Goal: Information Seeking & Learning: Learn about a topic

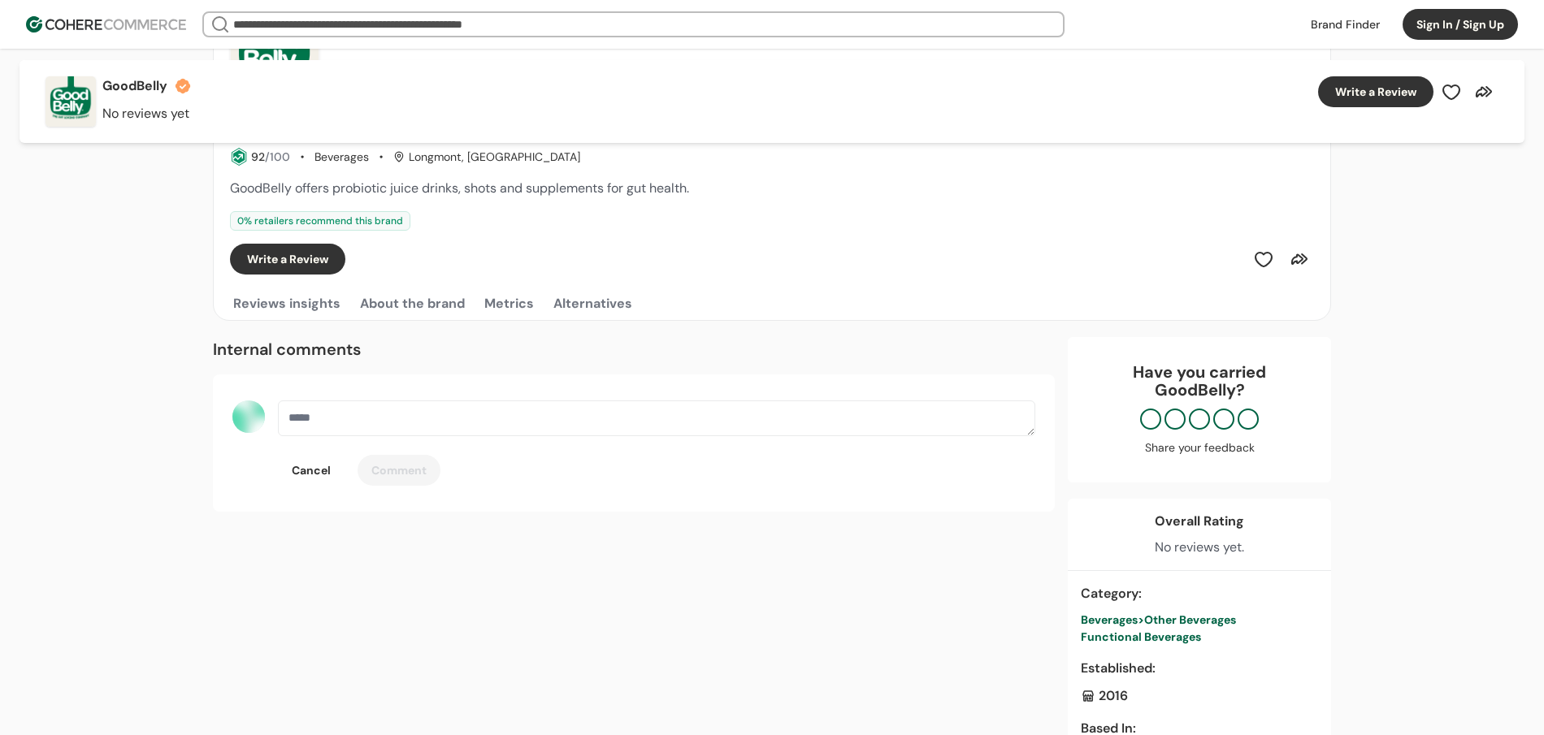
scroll to position [145, 0]
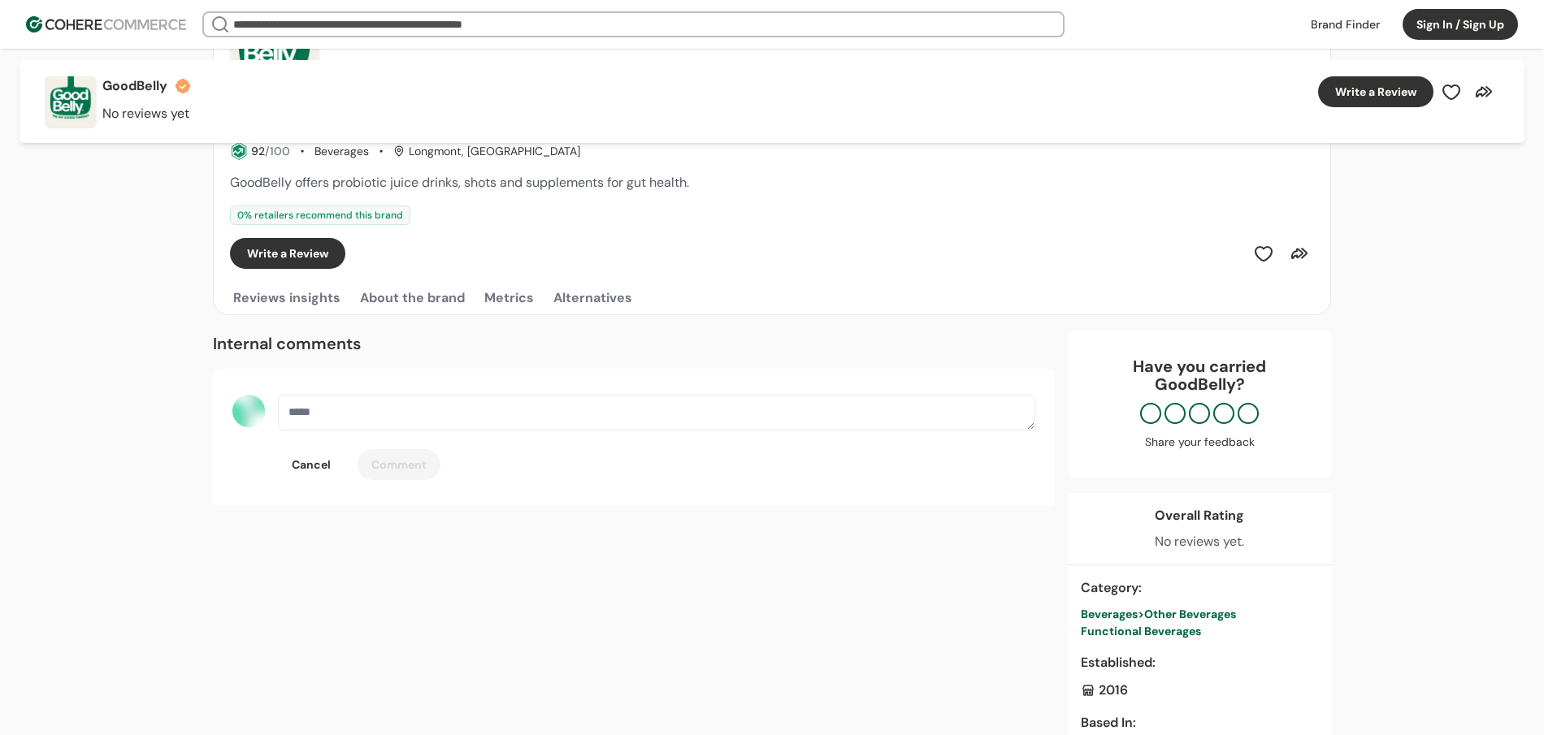
click at [359, 423] on textarea "button" at bounding box center [656, 413] width 757 height 36
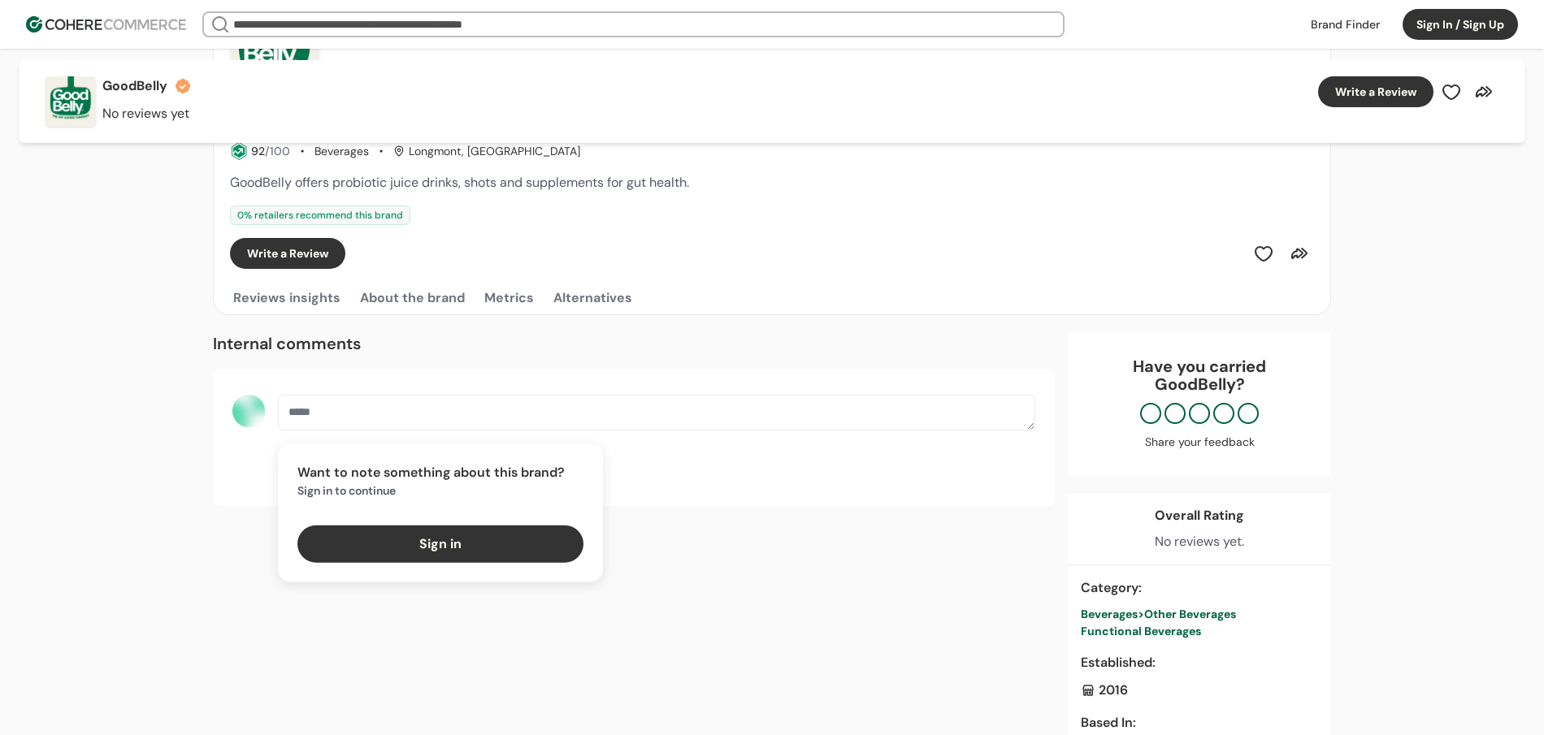
click at [360, 412] on textarea "button" at bounding box center [656, 413] width 757 height 36
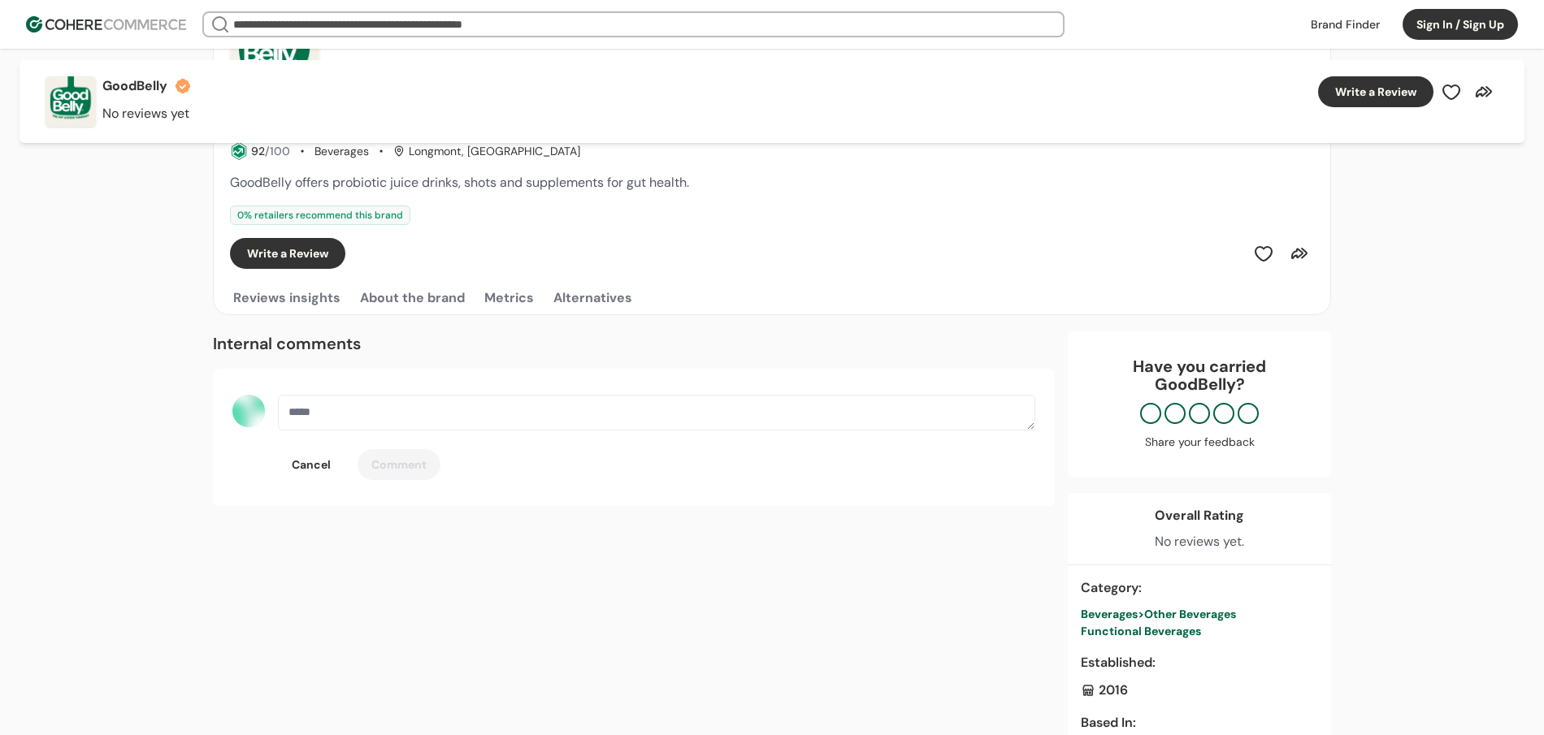
click at [694, 387] on div "Want to note something about this brand? Sign in to continue Sign in Cancel Com…" at bounding box center [634, 437] width 842 height 137
click at [690, 395] on textarea "button" at bounding box center [656, 413] width 757 height 36
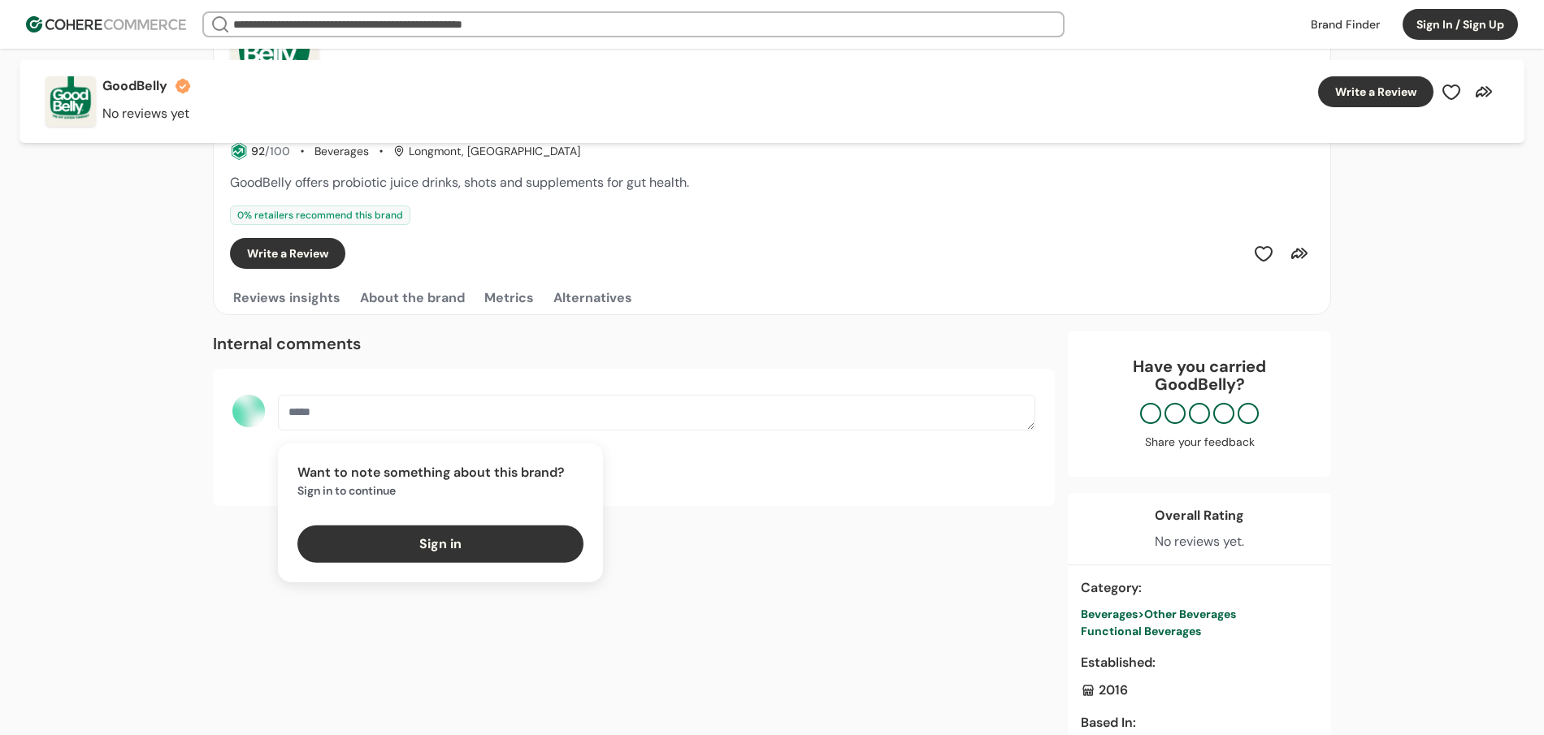
click at [879, 399] on textarea "button" at bounding box center [656, 413] width 757 height 36
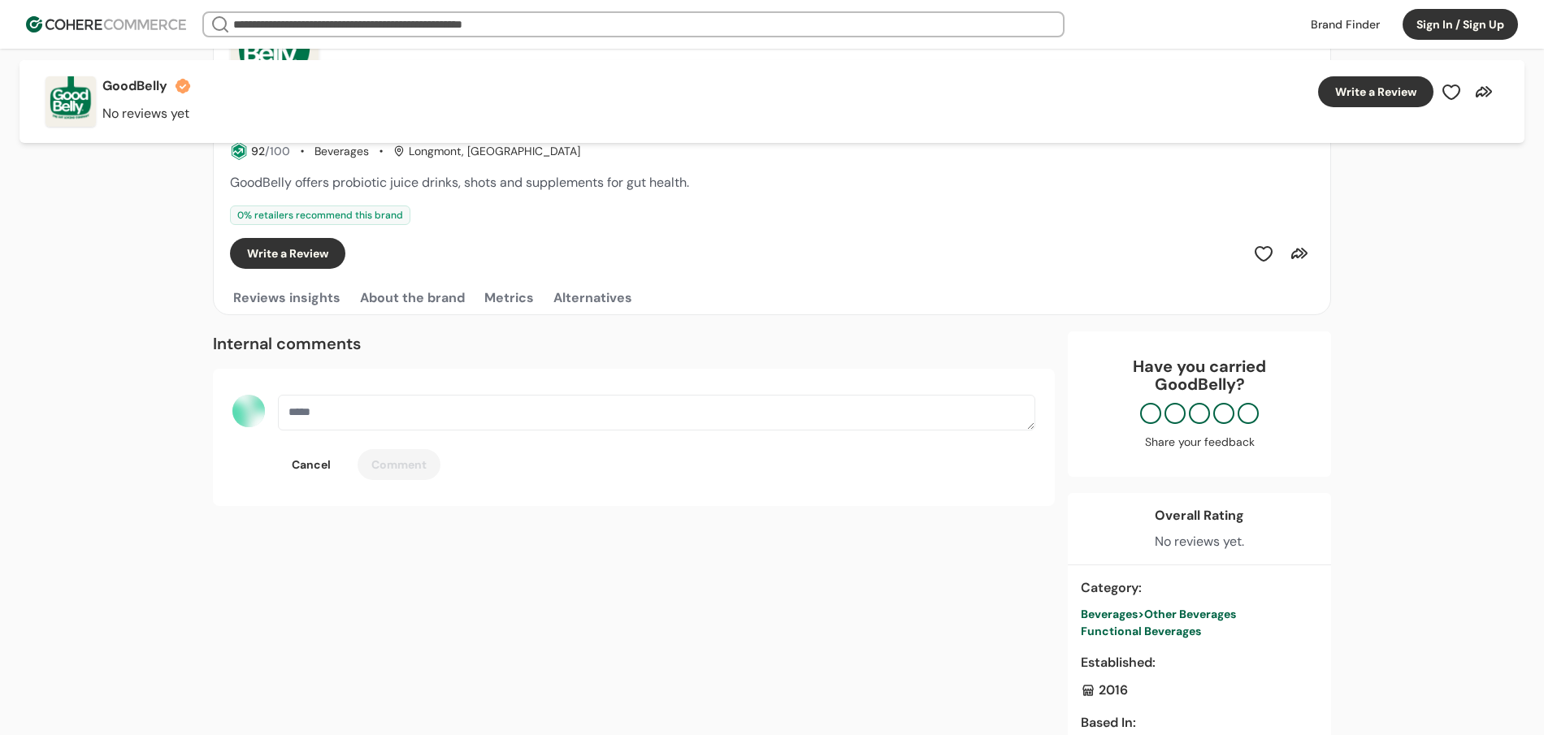
click at [783, 364] on div "Internal comments Want to note something about this brand? Sign in to continue …" at bounding box center [634, 418] width 842 height 175
click at [336, 305] on button "Reviews insights" at bounding box center [287, 298] width 114 height 32
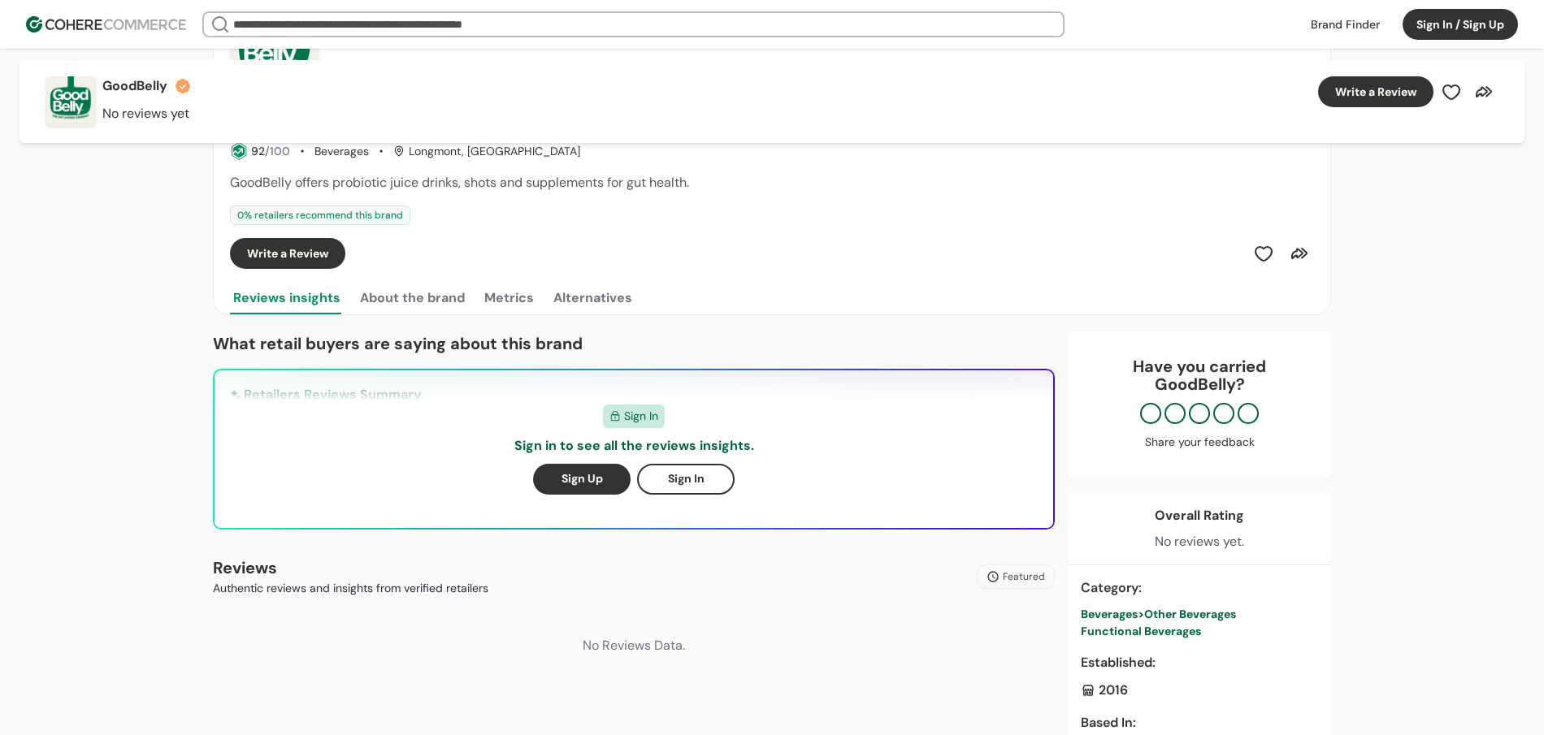
click at [442, 305] on button "About the brand" at bounding box center [412, 298] width 111 height 32
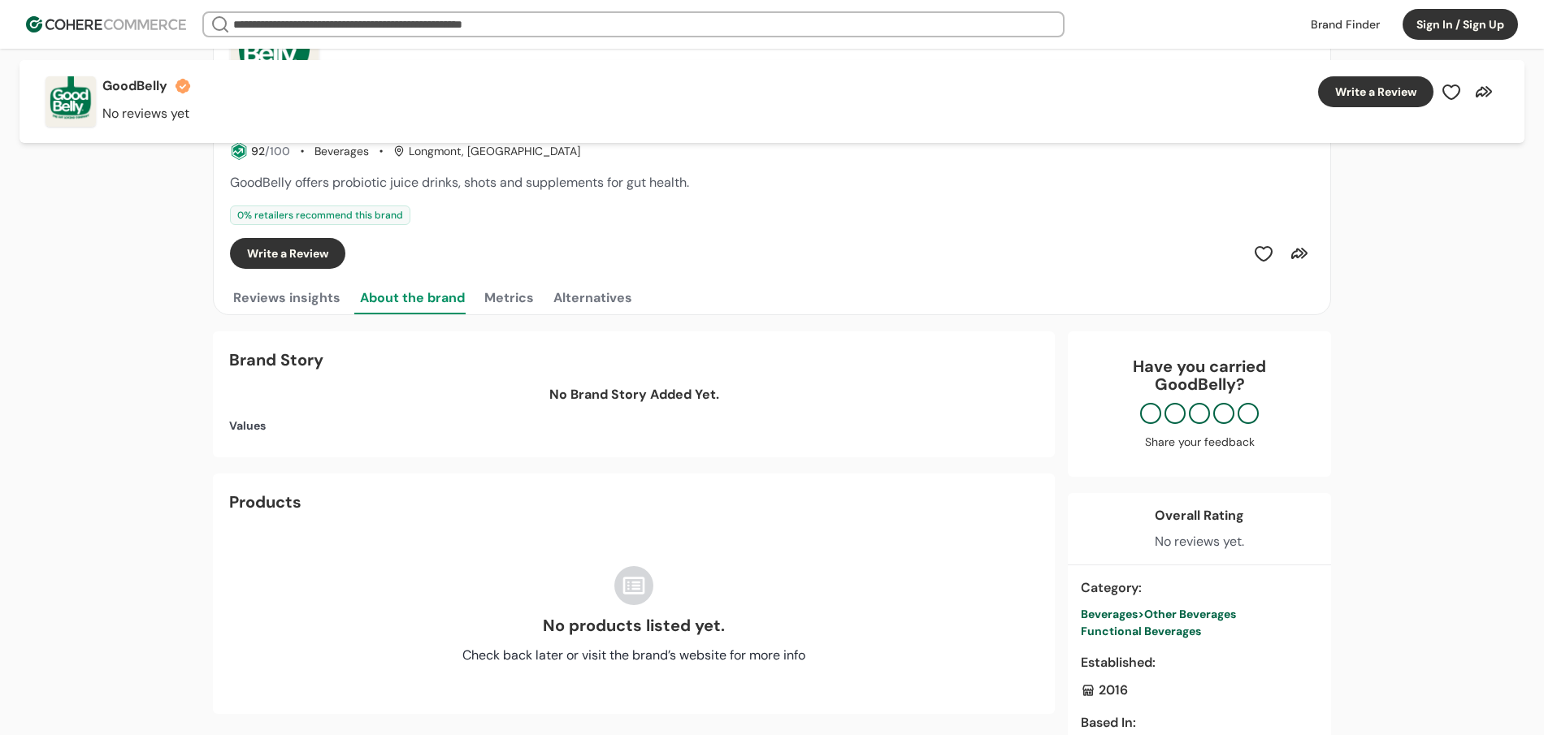
click at [552, 300] on button "Alternatives" at bounding box center [592, 298] width 85 height 32
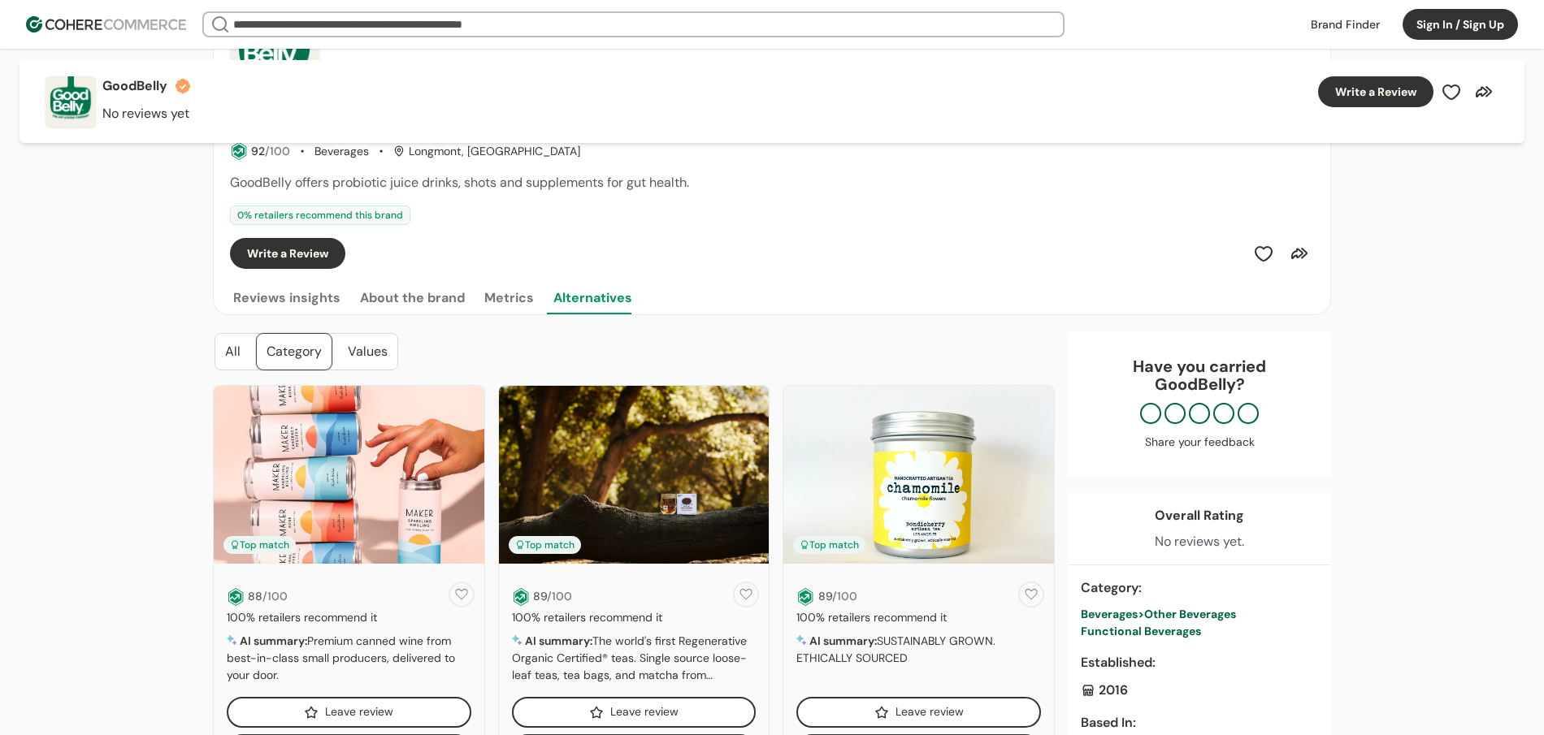
click at [483, 308] on button "Metrics" at bounding box center [509, 298] width 56 height 32
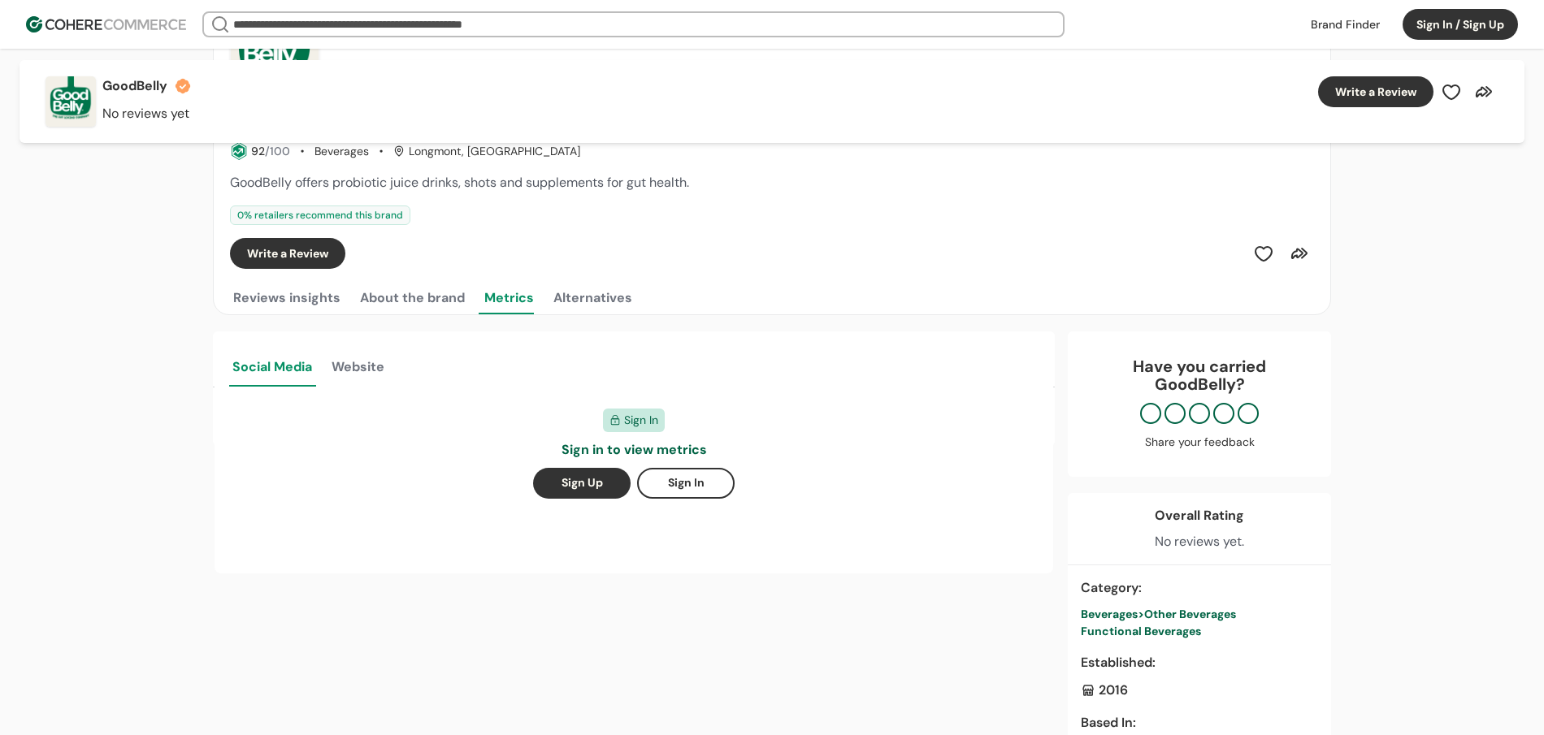
click at [604, 302] on button "Alternatives" at bounding box center [592, 298] width 85 height 32
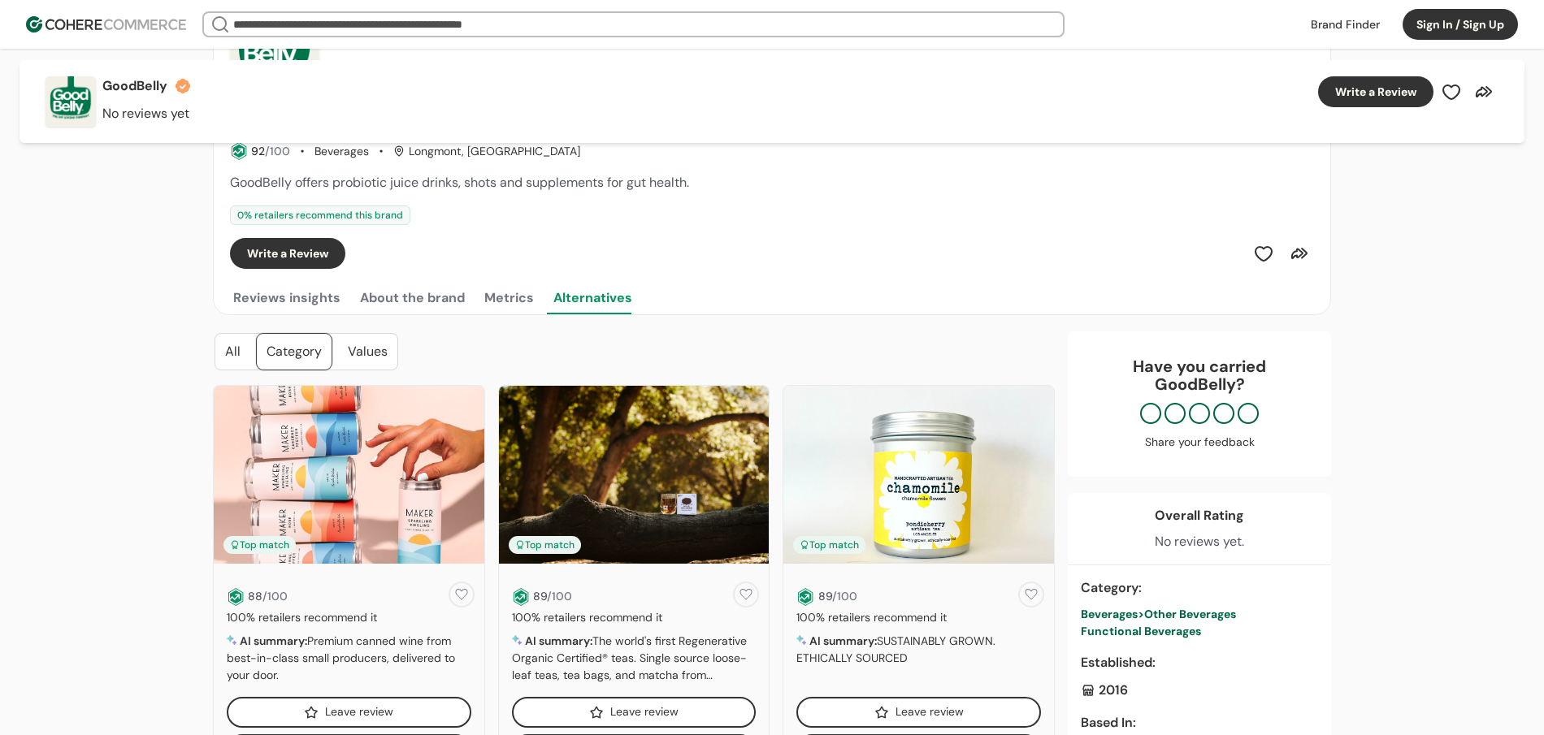
click at [456, 308] on button "About the brand" at bounding box center [412, 298] width 111 height 32
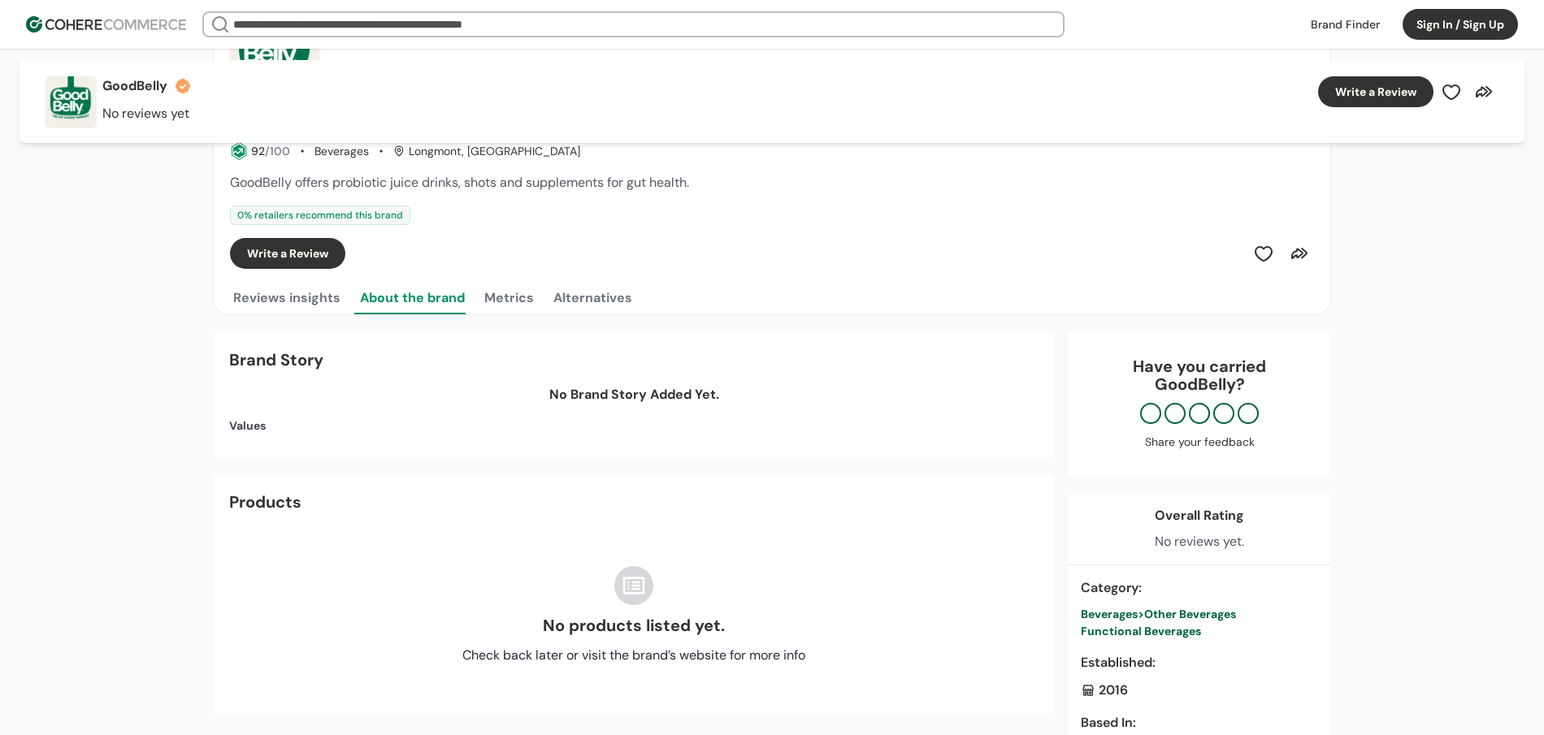
click at [375, 313] on div at bounding box center [409, 314] width 111 height 2
click at [290, 312] on button "Reviews insights" at bounding box center [287, 298] width 114 height 32
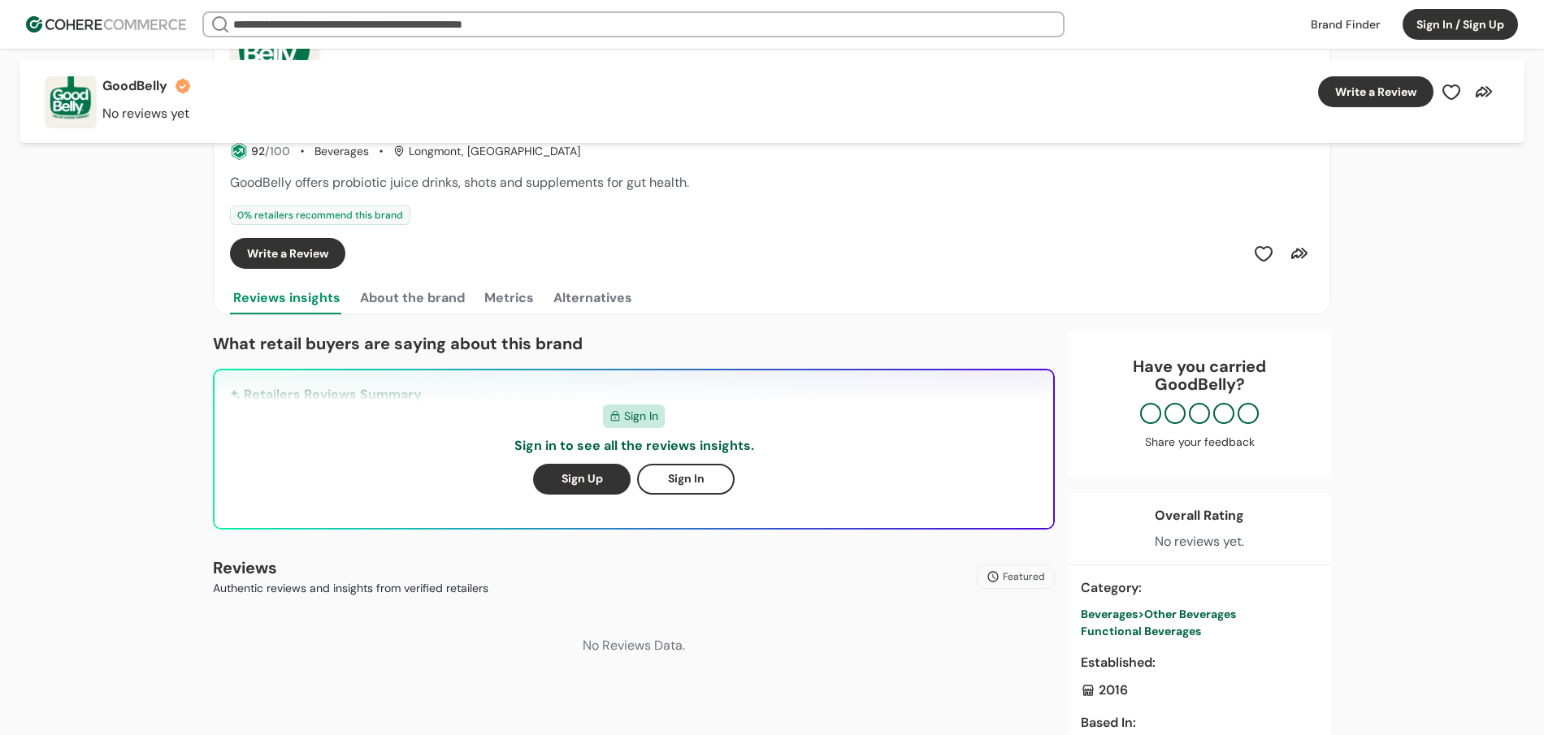
click at [509, 293] on button "Metrics" at bounding box center [509, 298] width 56 height 32
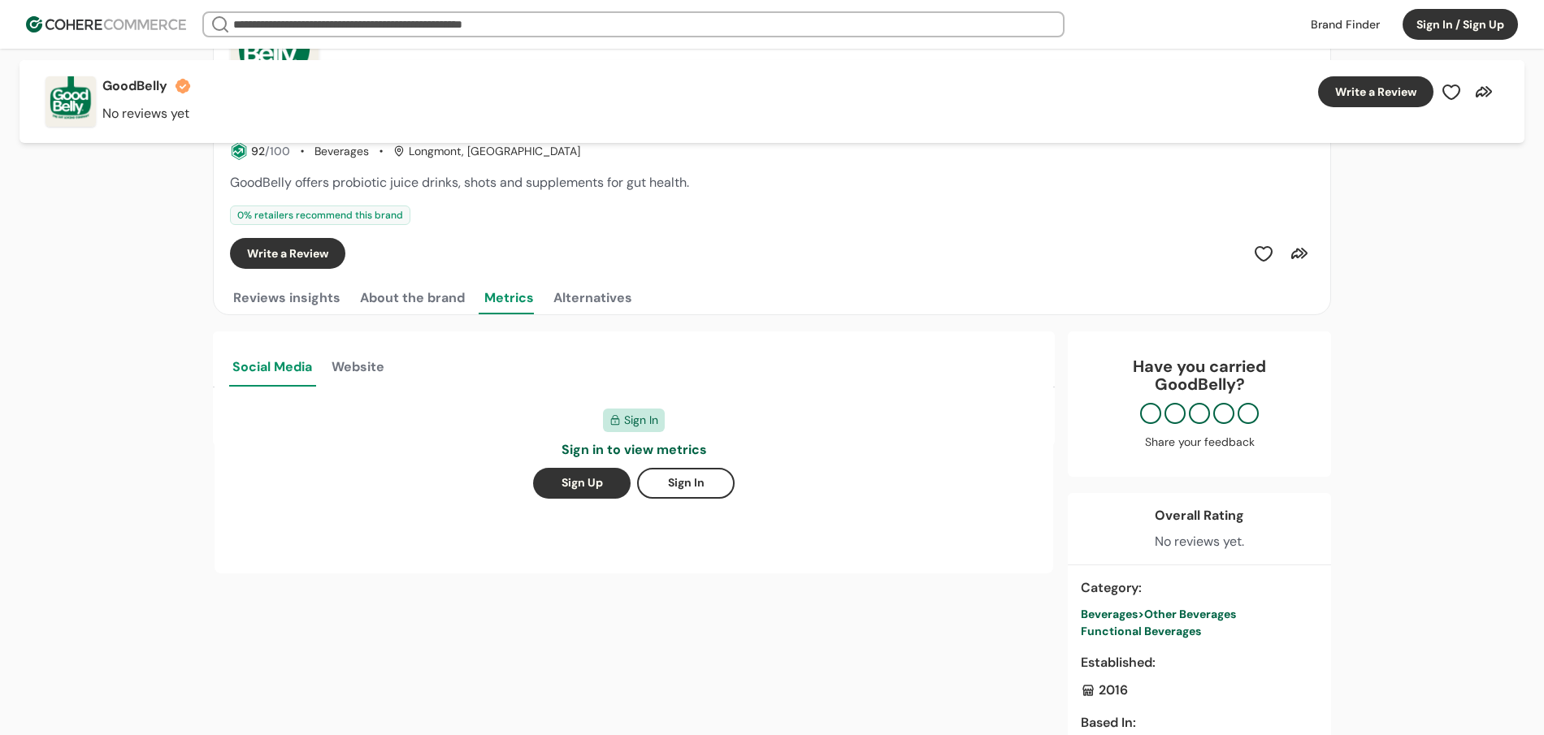
click at [386, 301] on button "About the brand" at bounding box center [412, 298] width 111 height 32
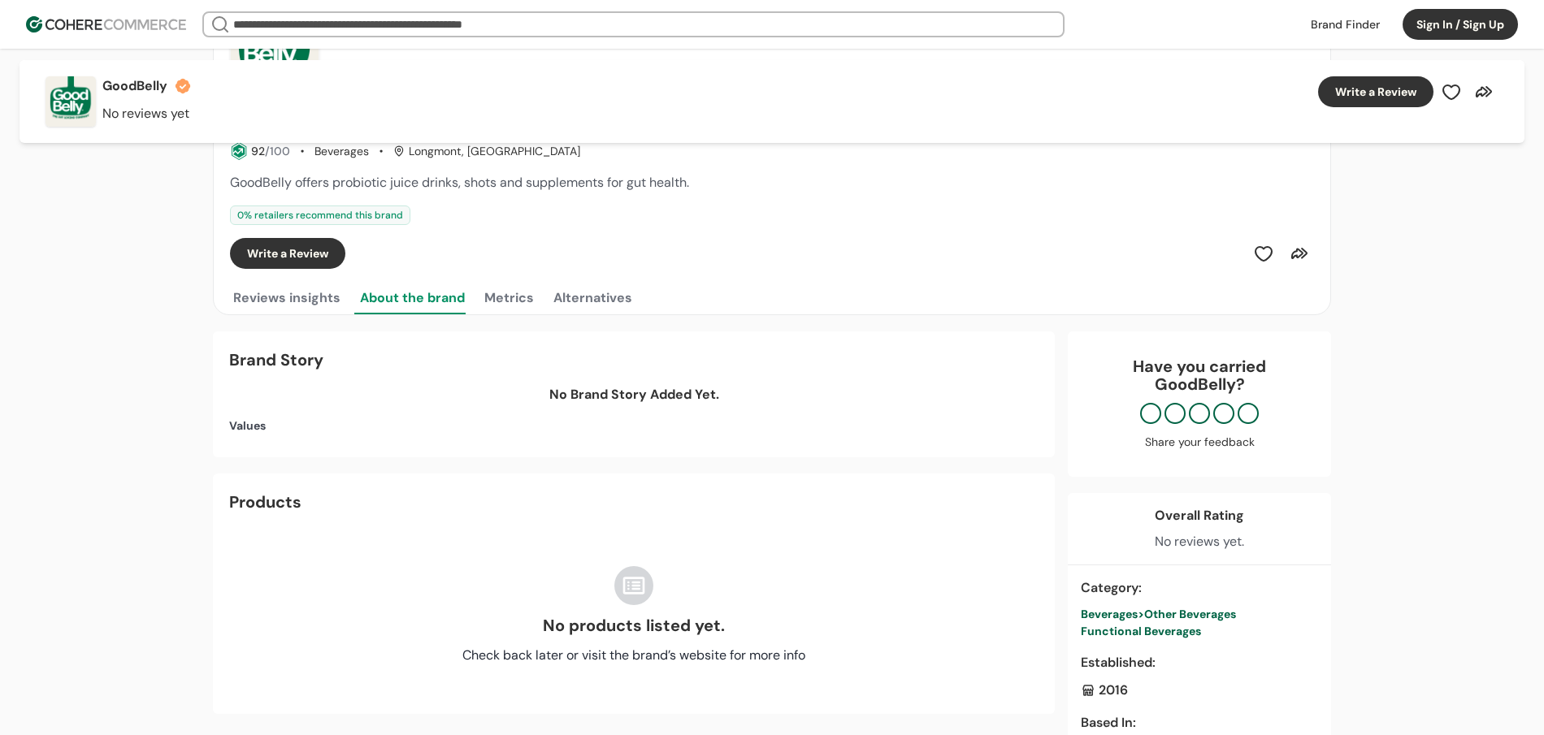
click at [617, 295] on button "Alternatives" at bounding box center [592, 298] width 85 height 32
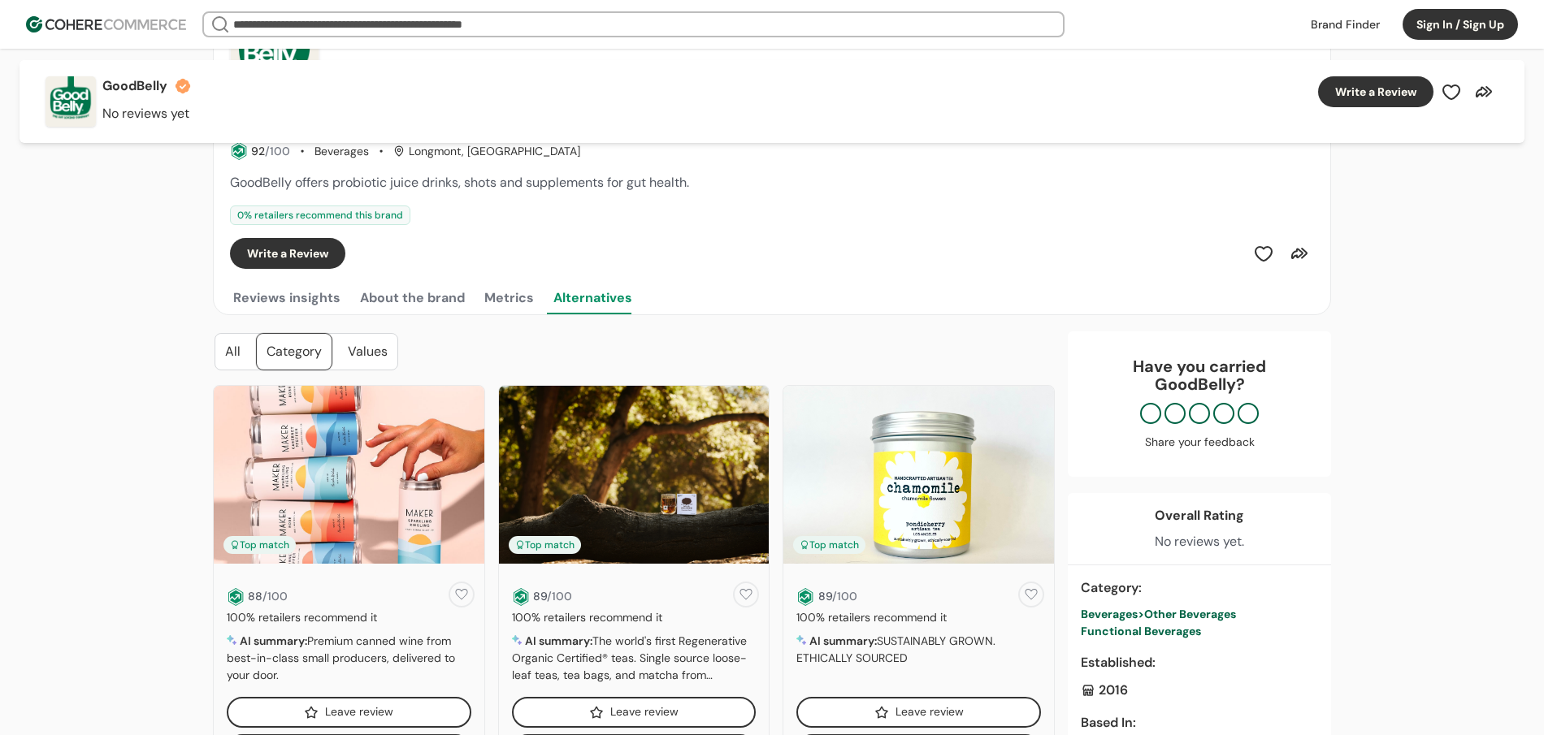
click at [470, 297] on div "Reviews insights About the brand Metrics Alternatives" at bounding box center [772, 298] width 1084 height 32
click at [500, 290] on button "Metrics" at bounding box center [509, 298] width 56 height 32
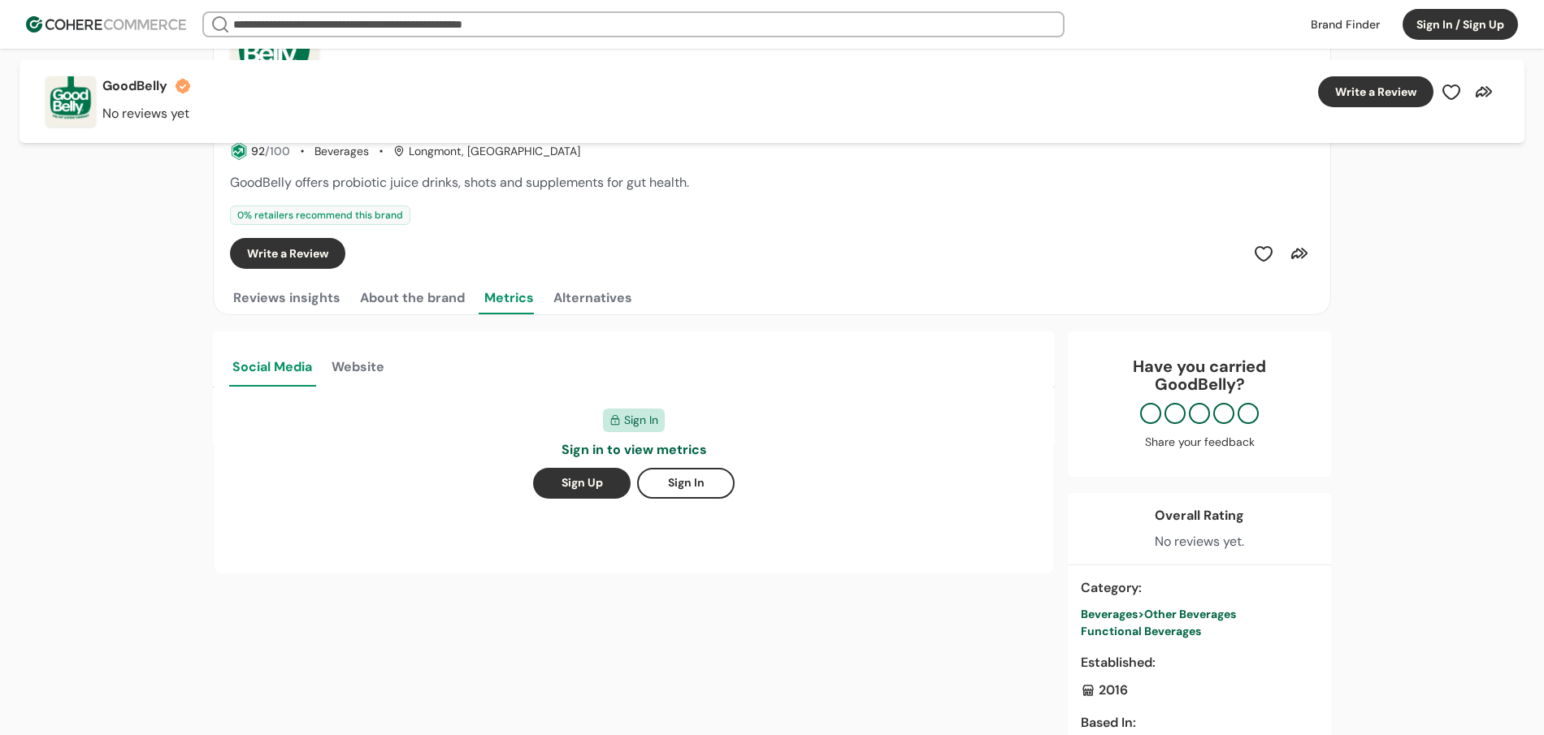
click at [424, 303] on button "About the brand" at bounding box center [412, 298] width 111 height 32
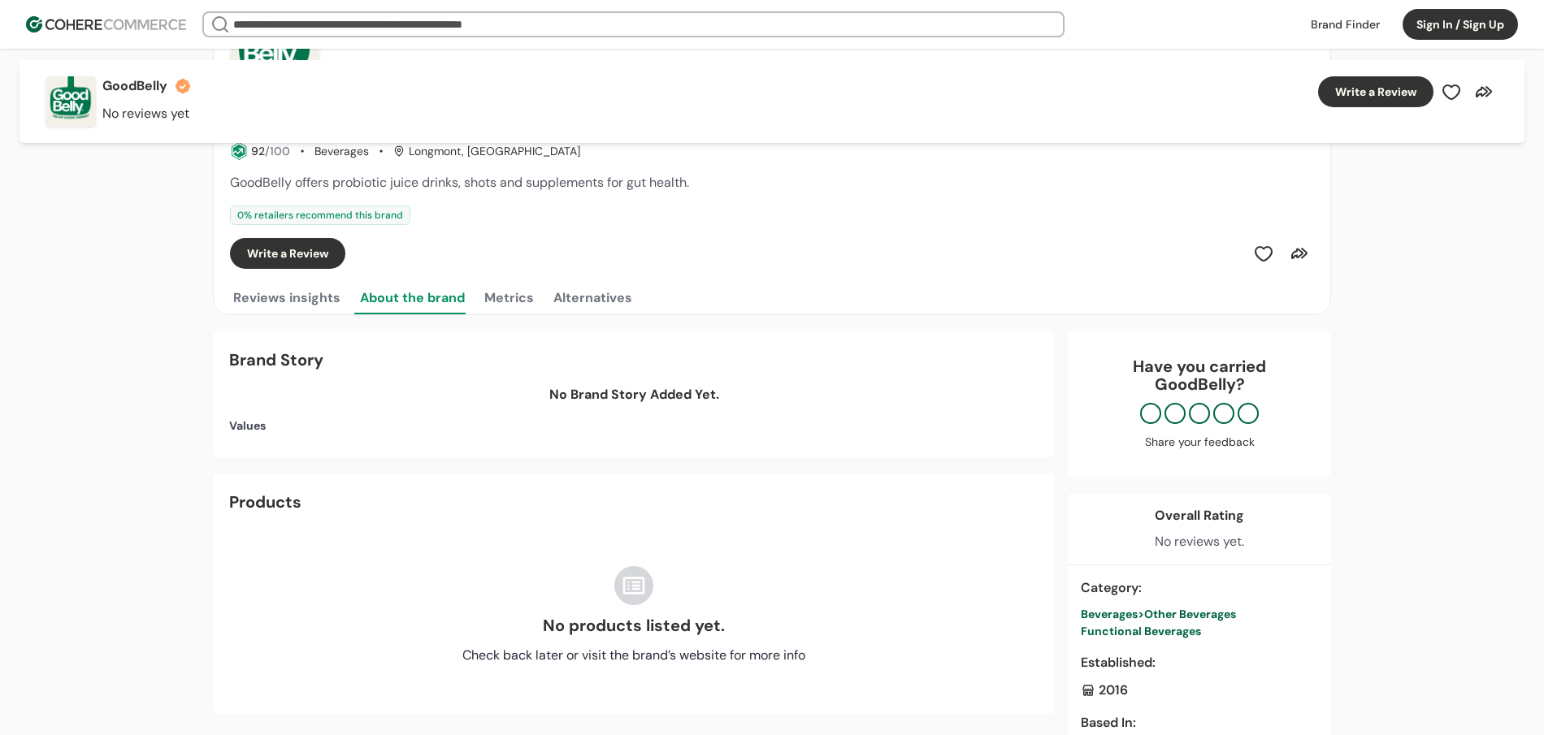
click at [557, 294] on button "Alternatives" at bounding box center [592, 298] width 85 height 32
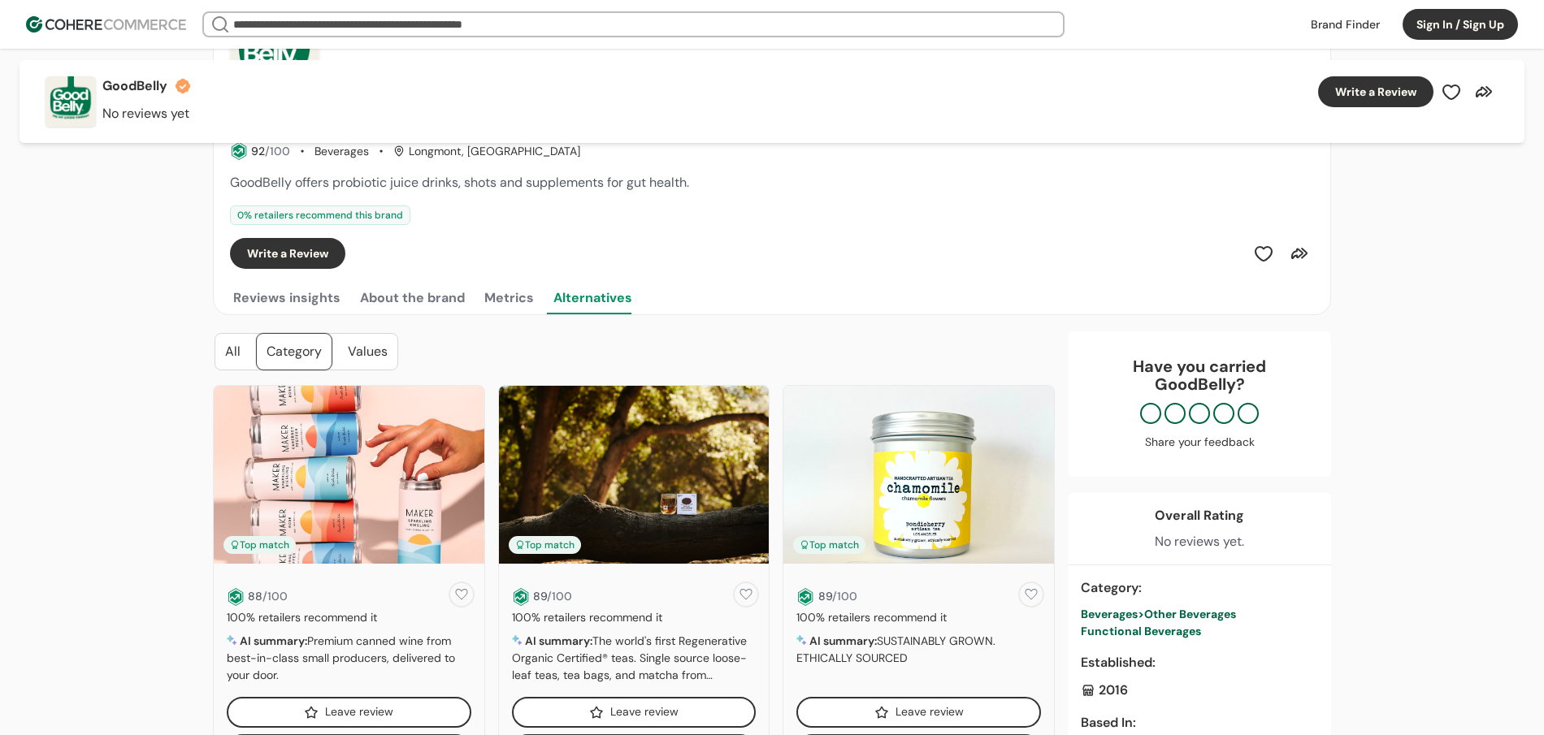
click at [487, 296] on button "Metrics" at bounding box center [509, 298] width 56 height 32
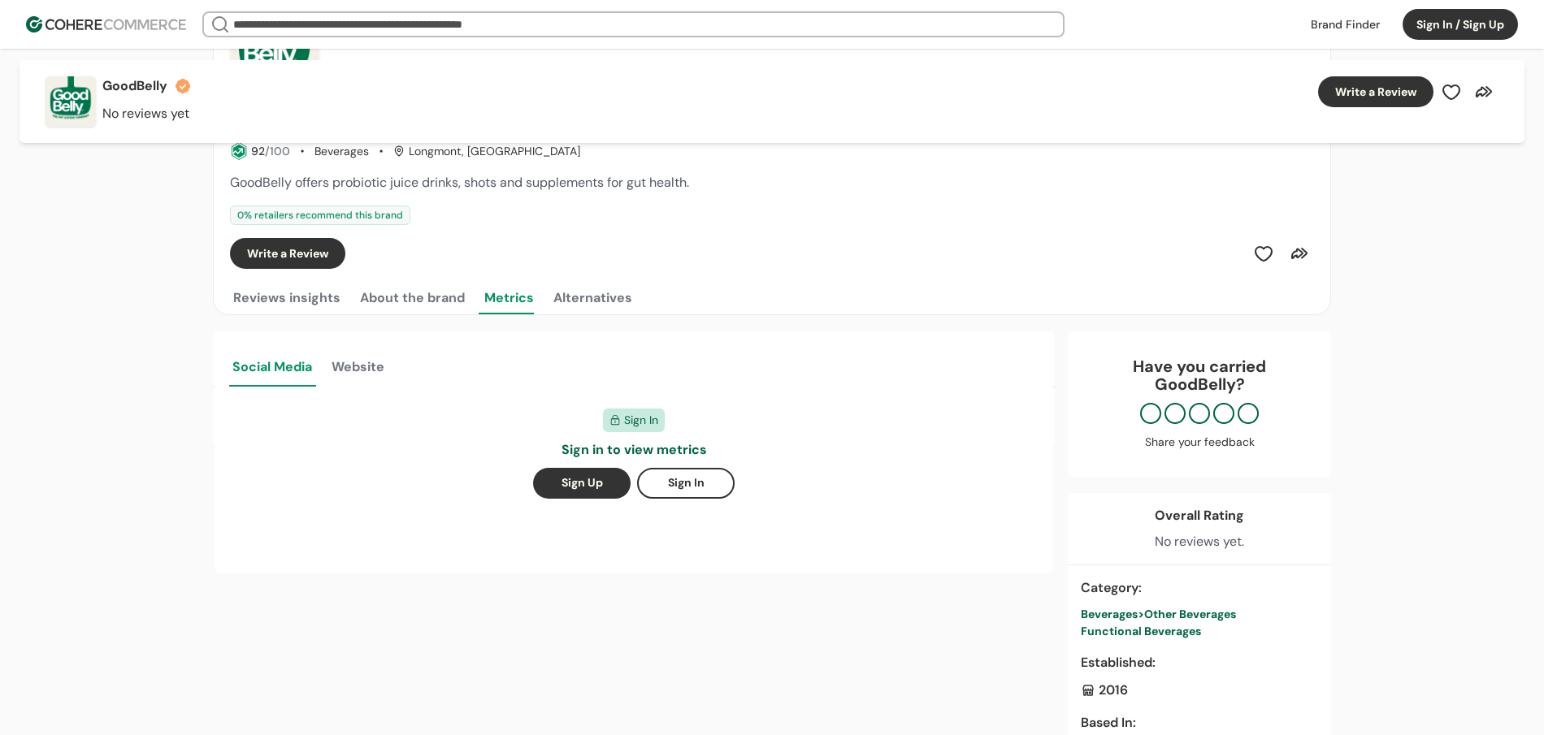
click at [351, 368] on button "Website" at bounding box center [357, 365] width 59 height 42
click at [592, 301] on button "Alternatives" at bounding box center [592, 298] width 85 height 32
